Goal: Check status: Check status

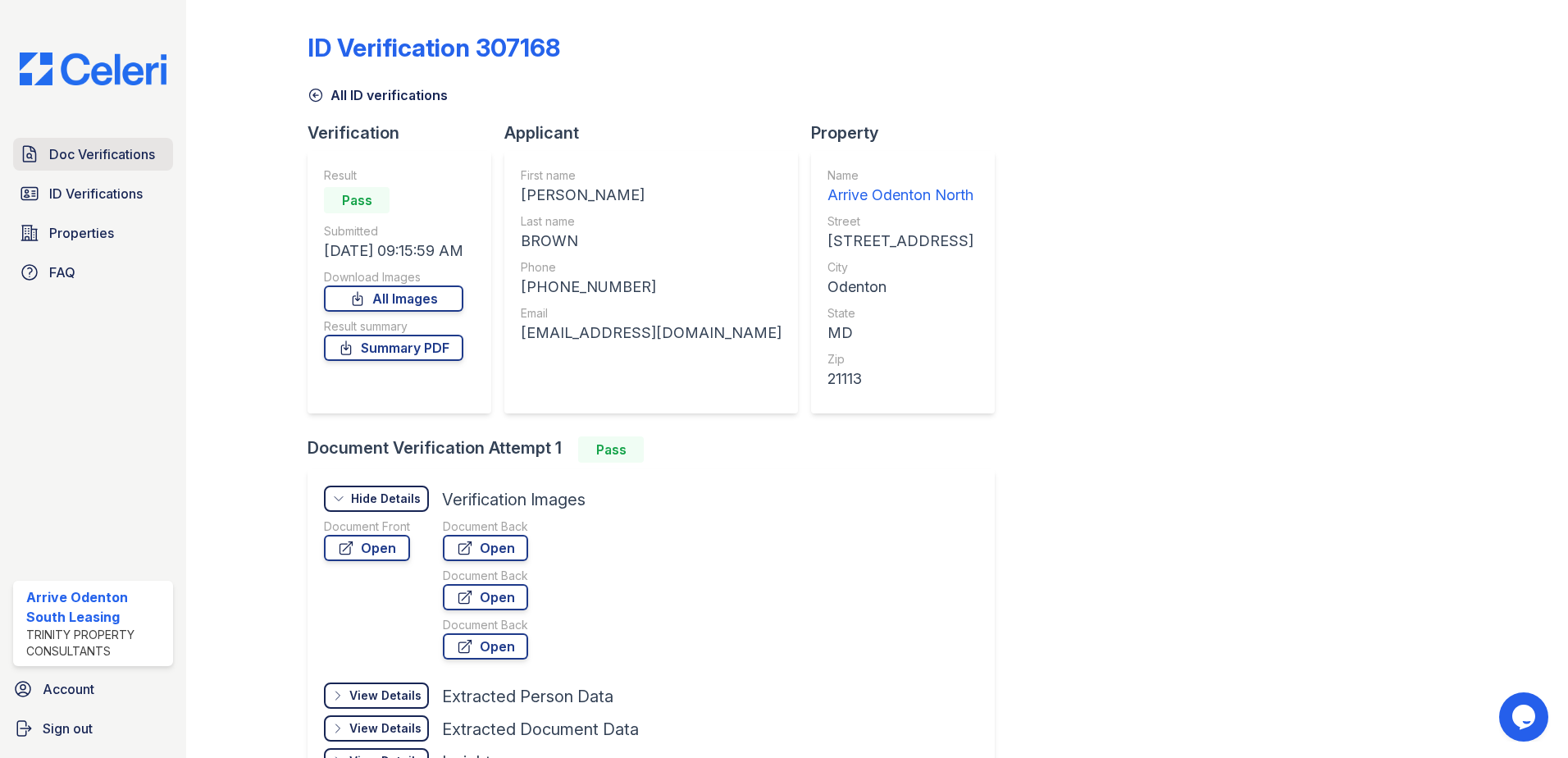
scroll to position [82, 0]
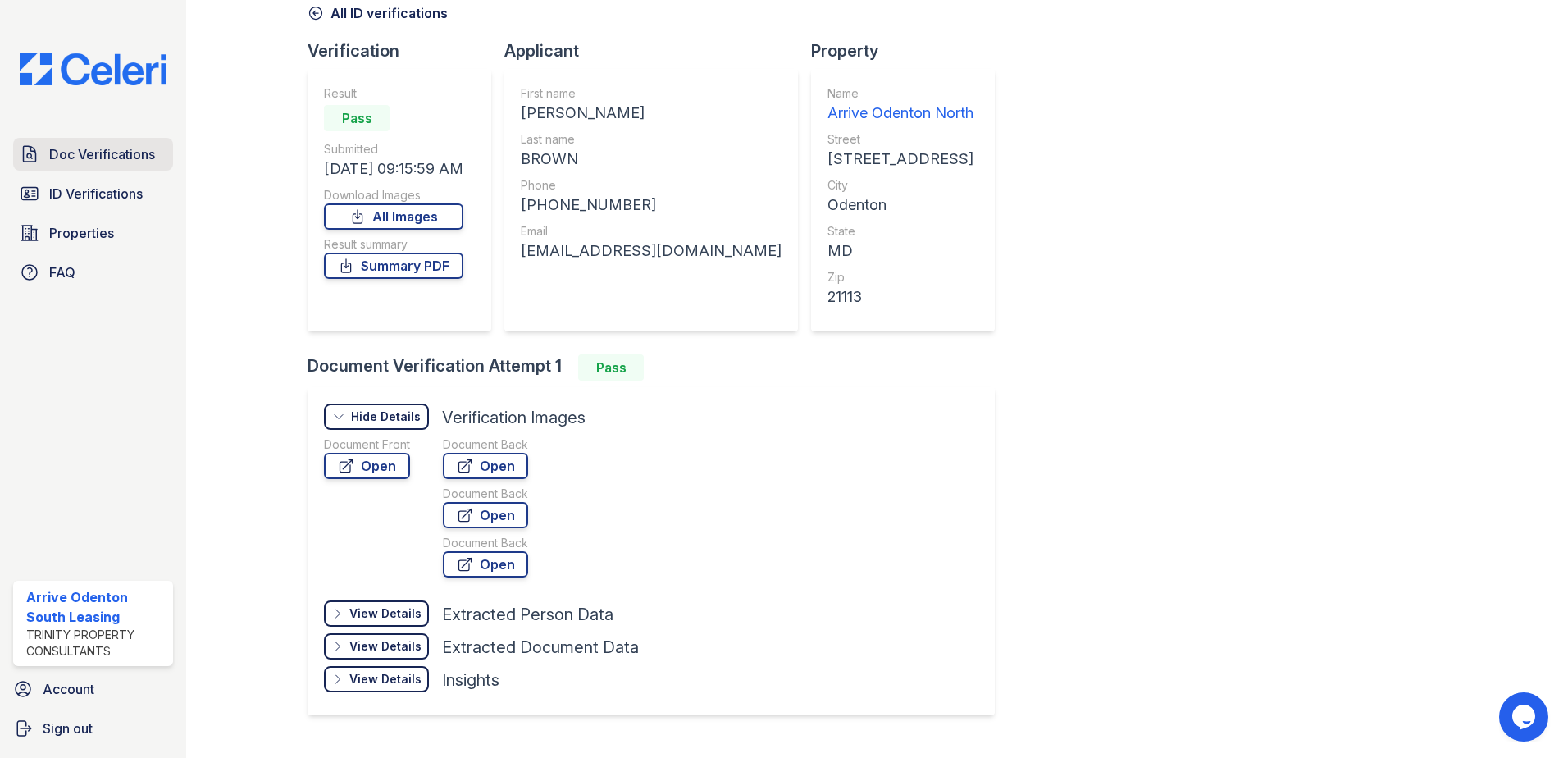
click at [108, 151] on span "Doc Verifications" at bounding box center [101, 154] width 106 height 20
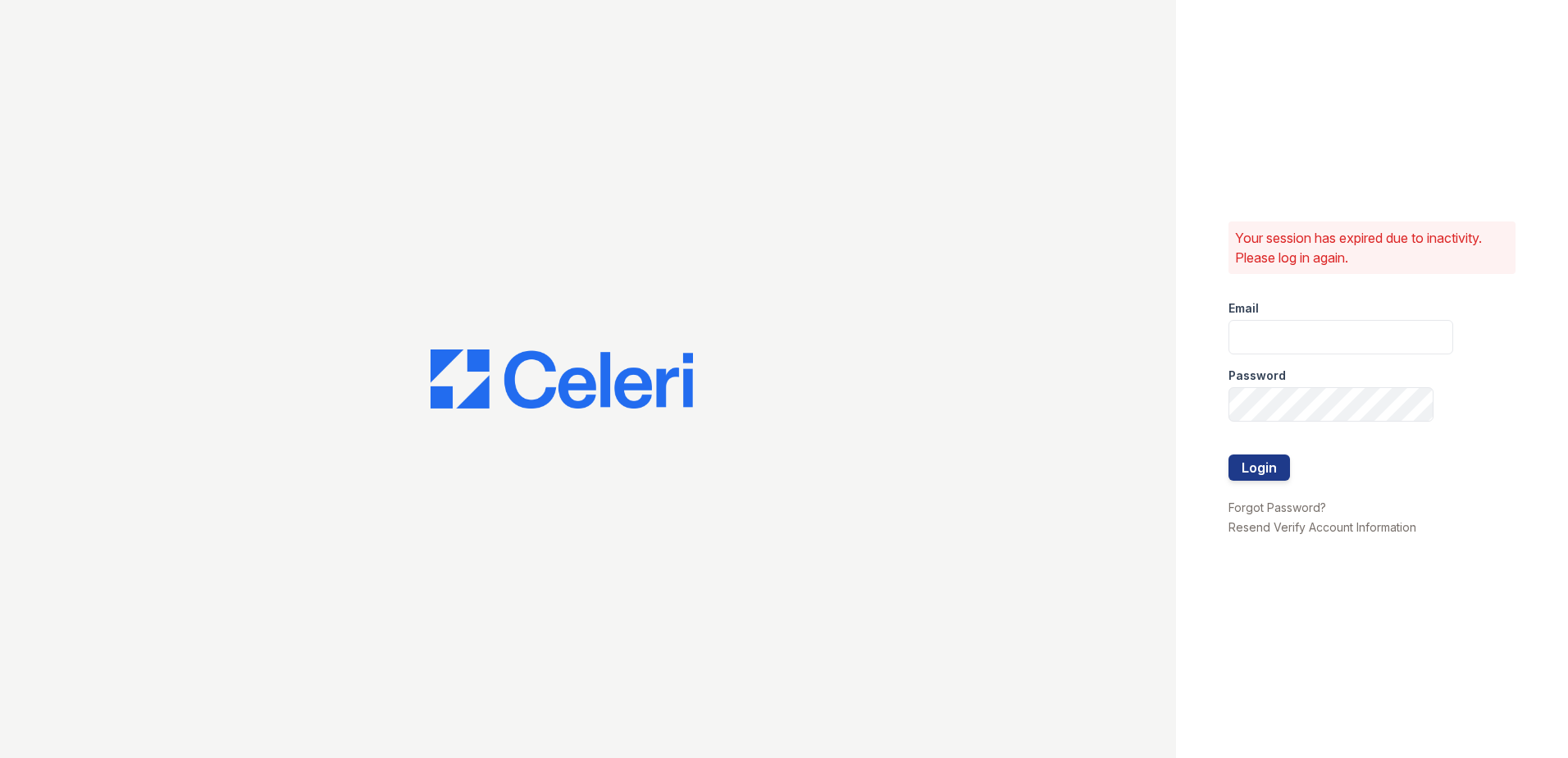
type input "[EMAIL_ADDRESS][DOMAIN_NAME]"
click at [1277, 472] on button "Login" at bounding box center [1259, 467] width 62 height 26
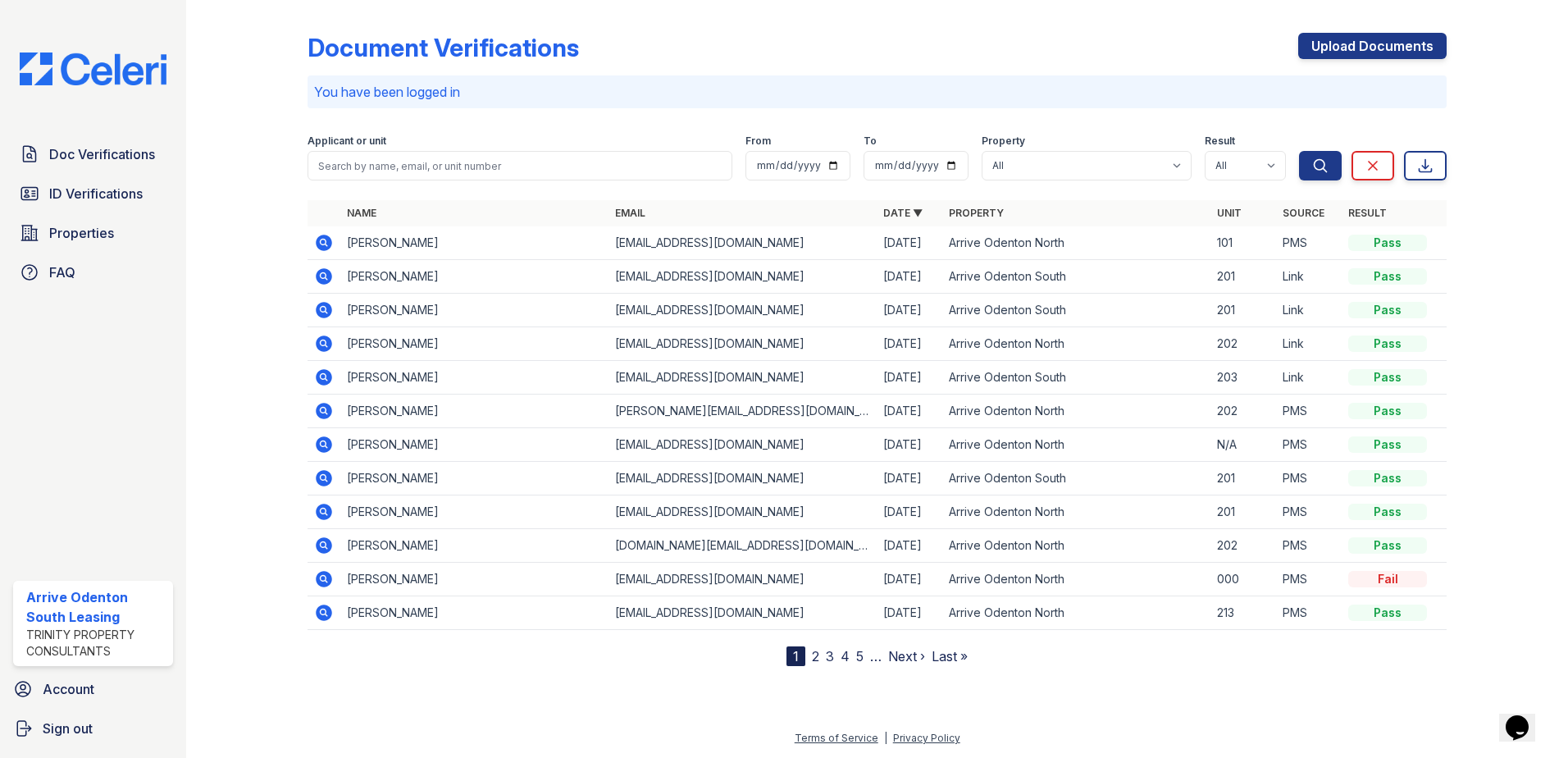
click at [328, 247] on icon at bounding box center [324, 242] width 16 height 16
